Goal: Task Accomplishment & Management: Use online tool/utility

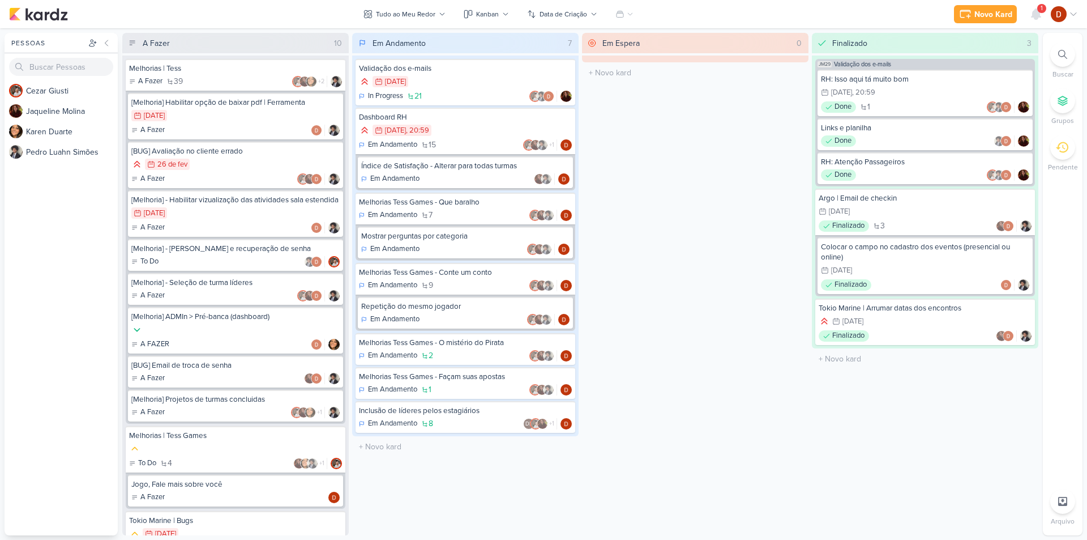
click at [1038, 8] on div "1" at bounding box center [1041, 8] width 9 height 9
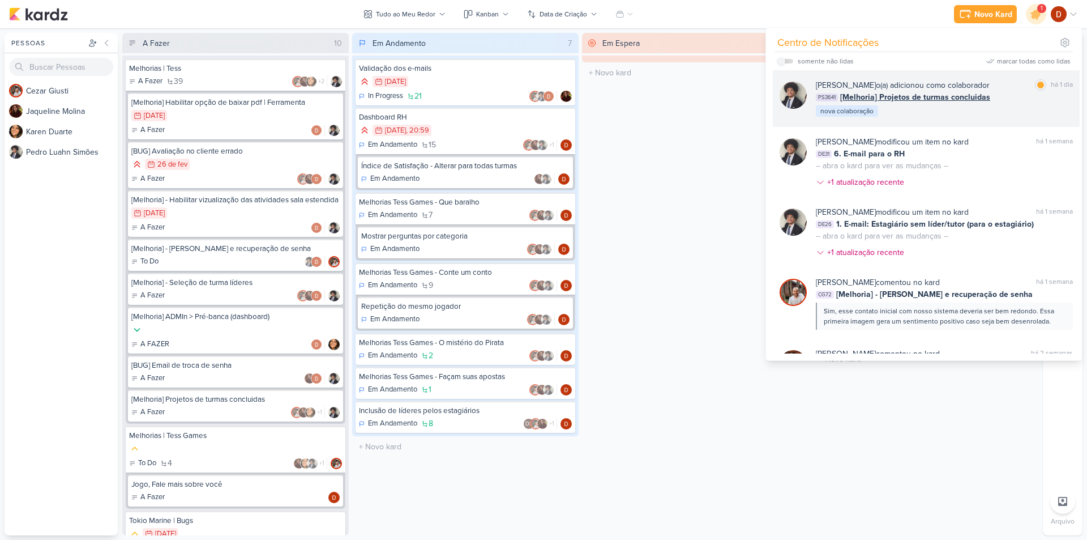
click at [1004, 93] on div "PS3641 [Melhoria] Projetos de turmas concluidas" at bounding box center [944, 97] width 257 height 12
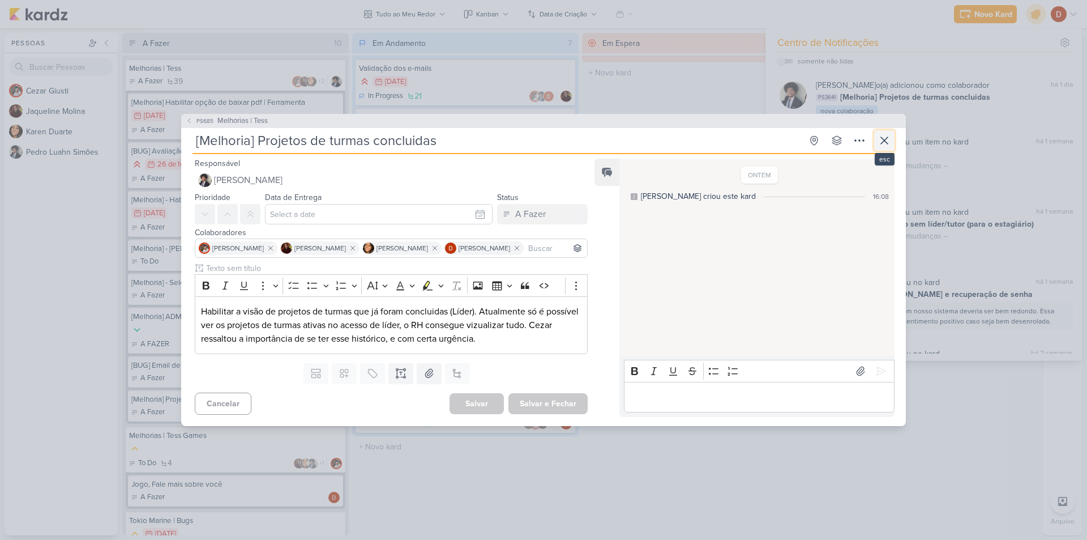
click at [882, 139] on icon at bounding box center [885, 141] width 14 height 14
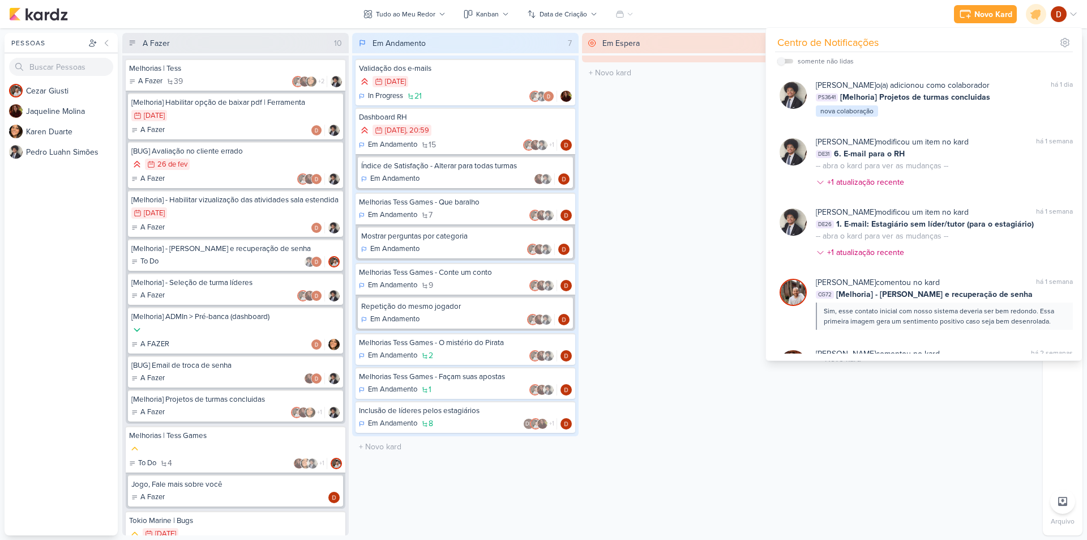
click at [715, 112] on div "Em Espera 0 O título do kard deve ter menos que 100 caracteres" at bounding box center [695, 284] width 226 height 502
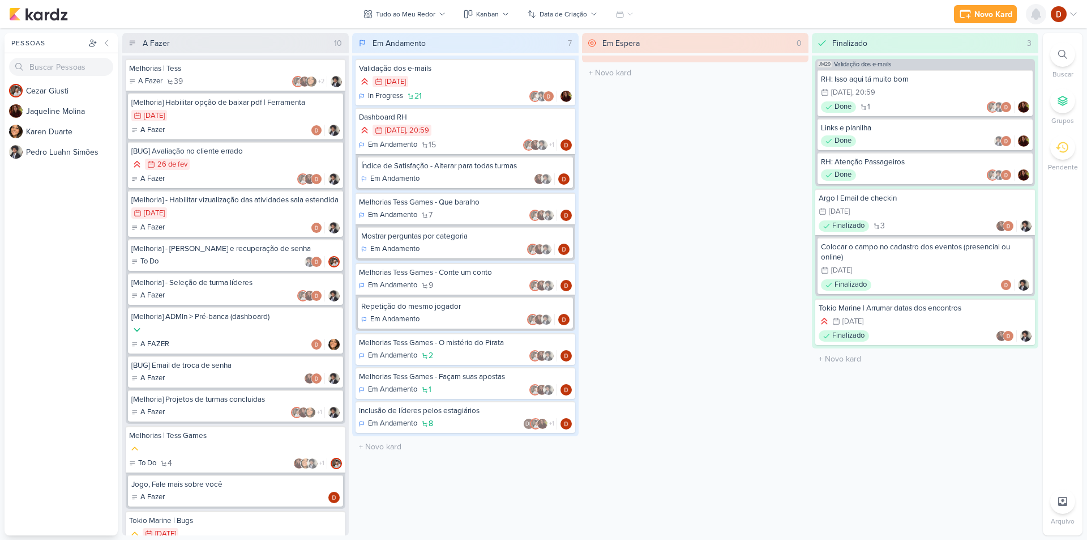
click at [1038, 12] on icon at bounding box center [1036, 14] width 9 height 10
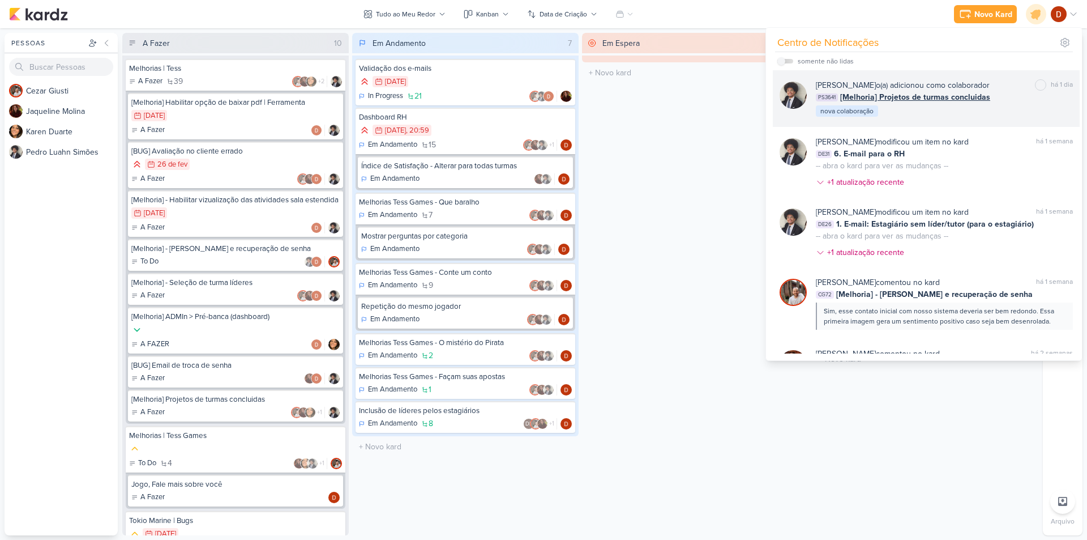
click at [969, 110] on div "[PERSON_NAME] o(a) adicionou como colaborador marcar como não lida há 1 dia PS3…" at bounding box center [944, 98] width 257 height 39
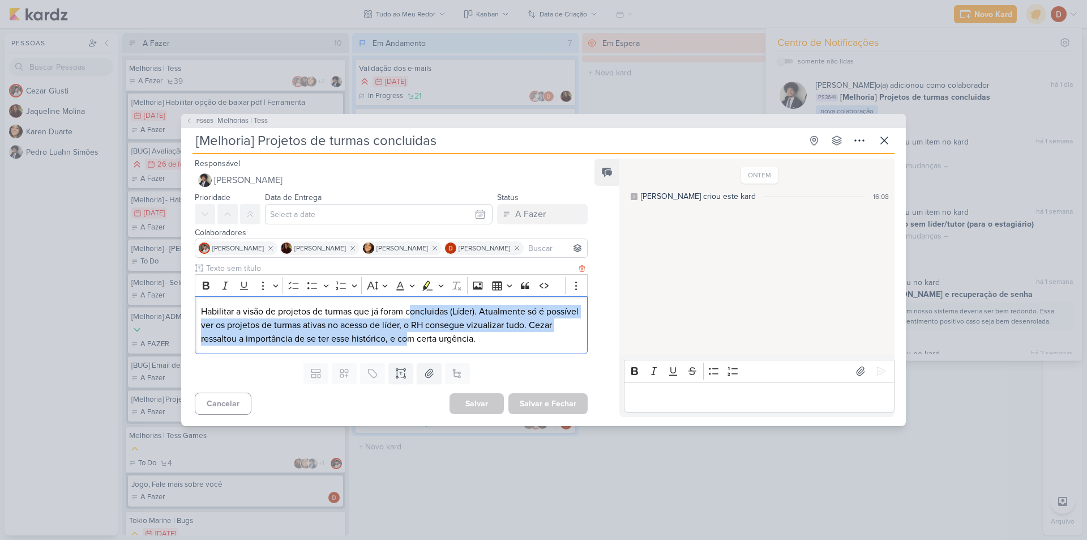
drag, startPoint x: 413, startPoint y: 314, endPoint x: 433, endPoint y: 335, distance: 28.8
click at [433, 335] on p "Habilitar a visão de projetos de turmas que já foram concluidas (Líder). Atualm…" at bounding box center [391, 325] width 381 height 41
